Goal: Task Accomplishment & Management: Manage account settings

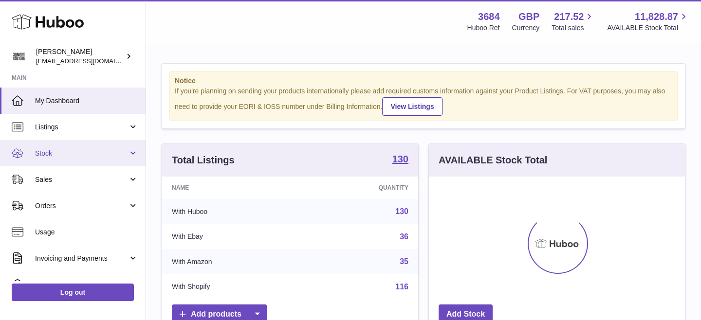
scroll to position [152, 256]
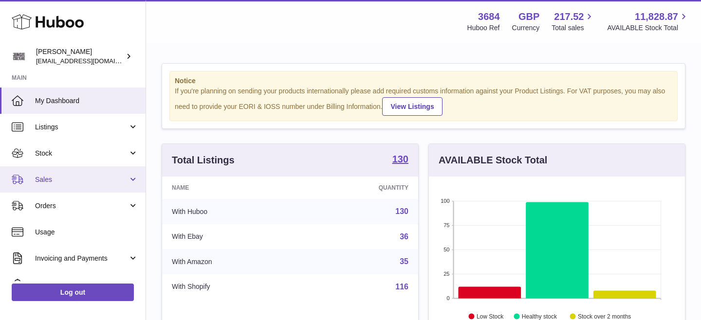
click at [73, 180] on span "Sales" at bounding box center [81, 179] width 93 height 9
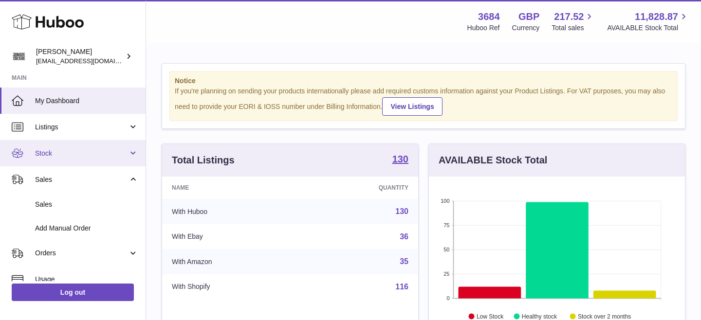
click at [67, 148] on link "Stock" at bounding box center [73, 153] width 146 height 26
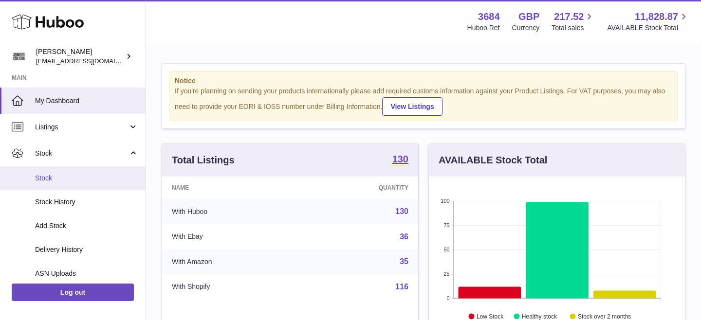
click at [64, 180] on span "Stock" at bounding box center [86, 178] width 103 height 9
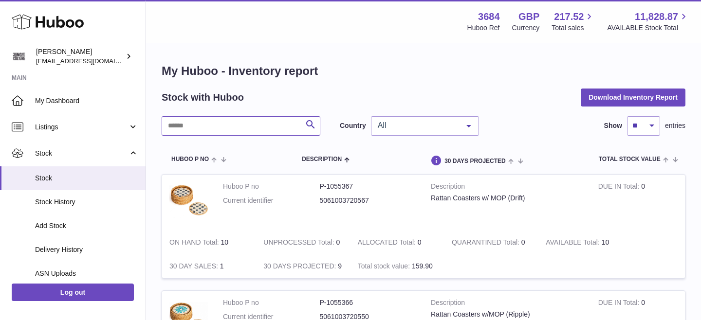
click at [246, 125] on input "text" at bounding box center [241, 125] width 159 height 19
type input "*****"
